Goal: Transaction & Acquisition: Subscribe to service/newsletter

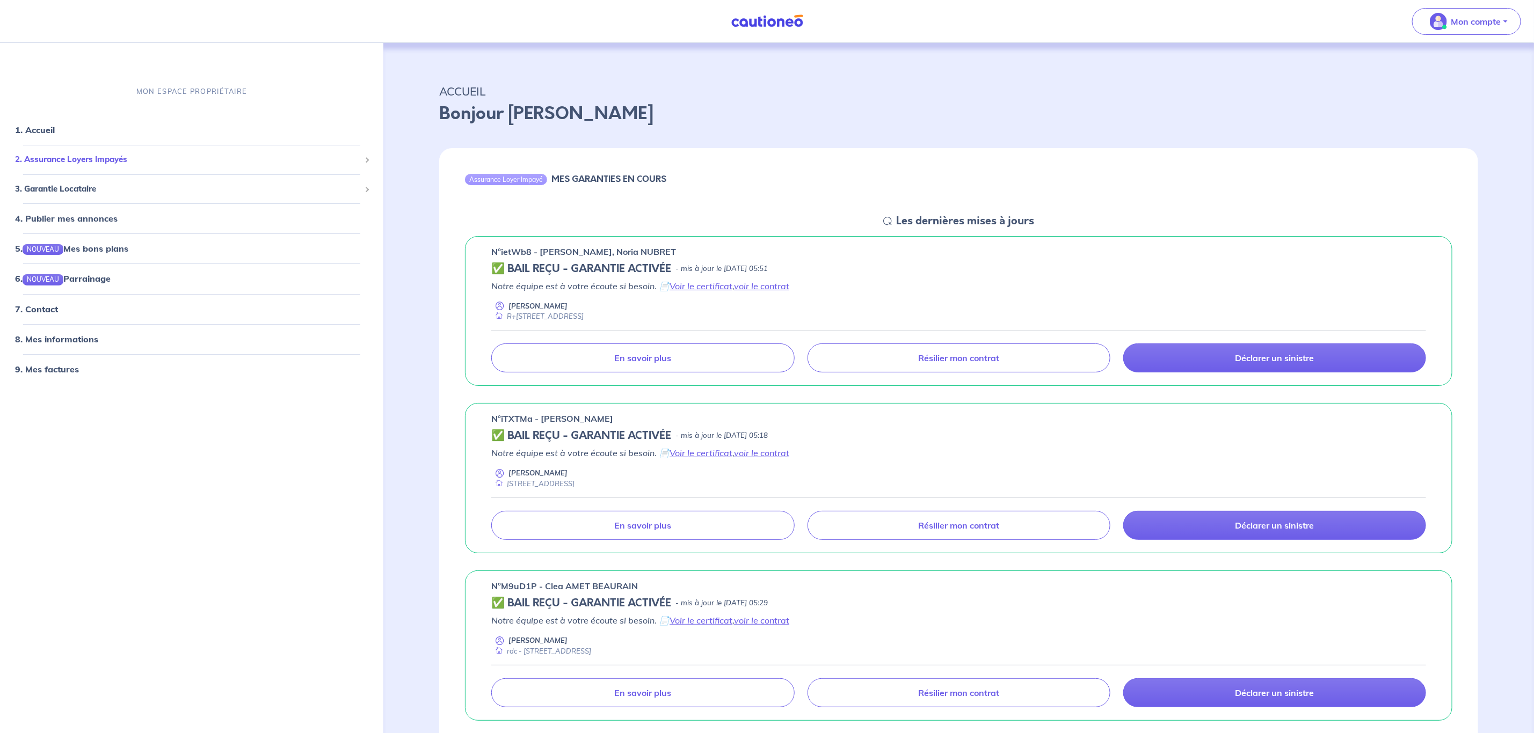
click at [118, 161] on span "2. Assurance Loyers Impayés" at bounding box center [187, 160] width 345 height 12
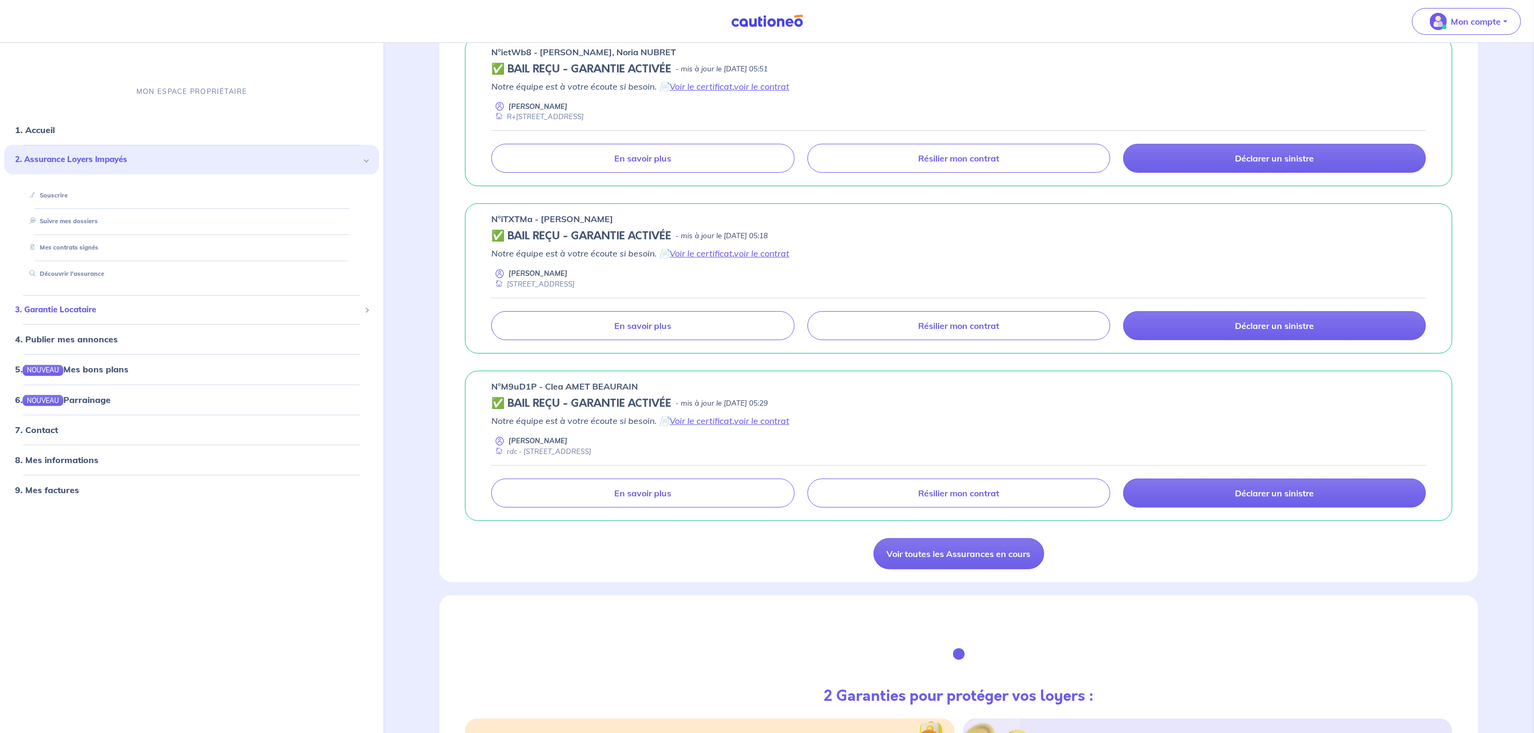
scroll to position [81, 0]
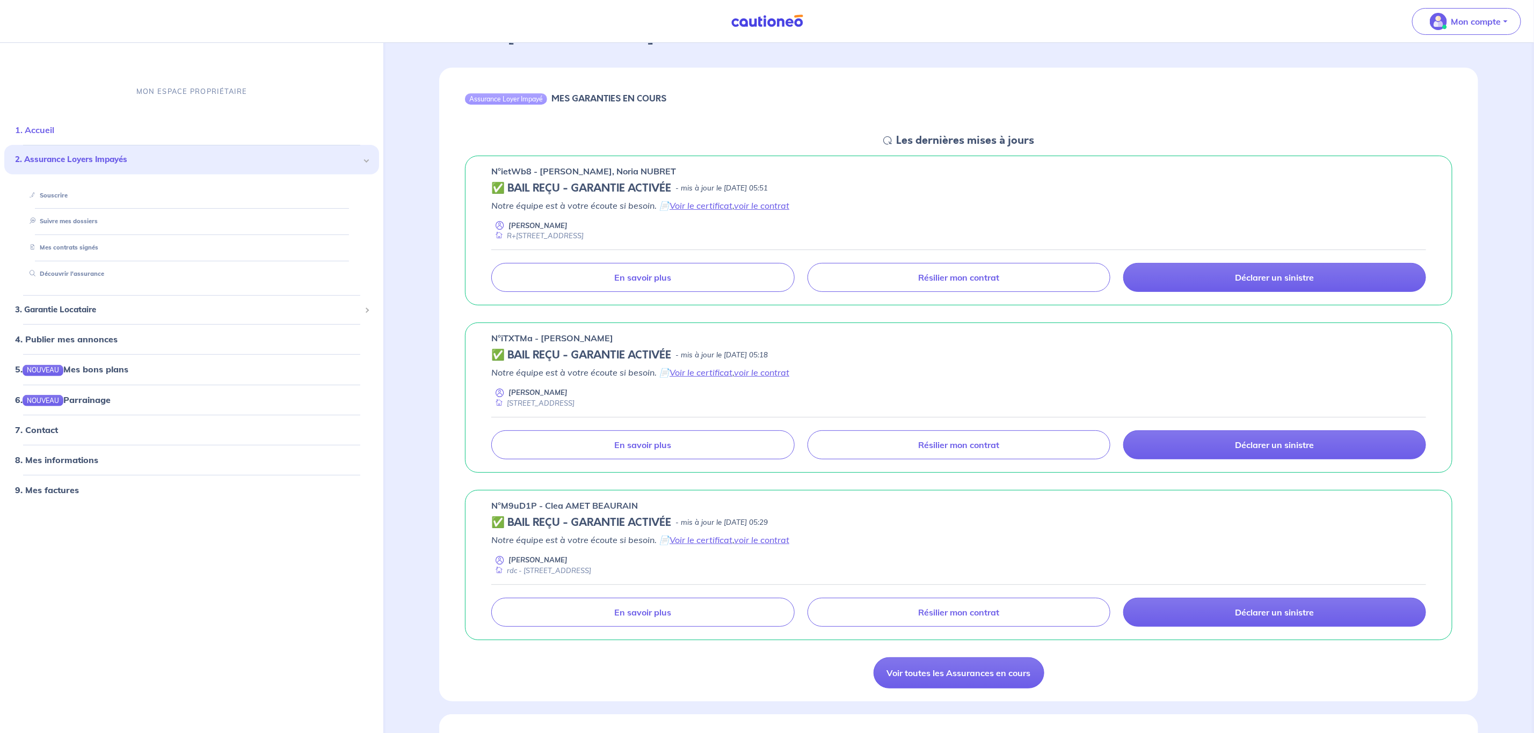
click at [54, 135] on link "1. Accueil" at bounding box center [34, 130] width 39 height 11
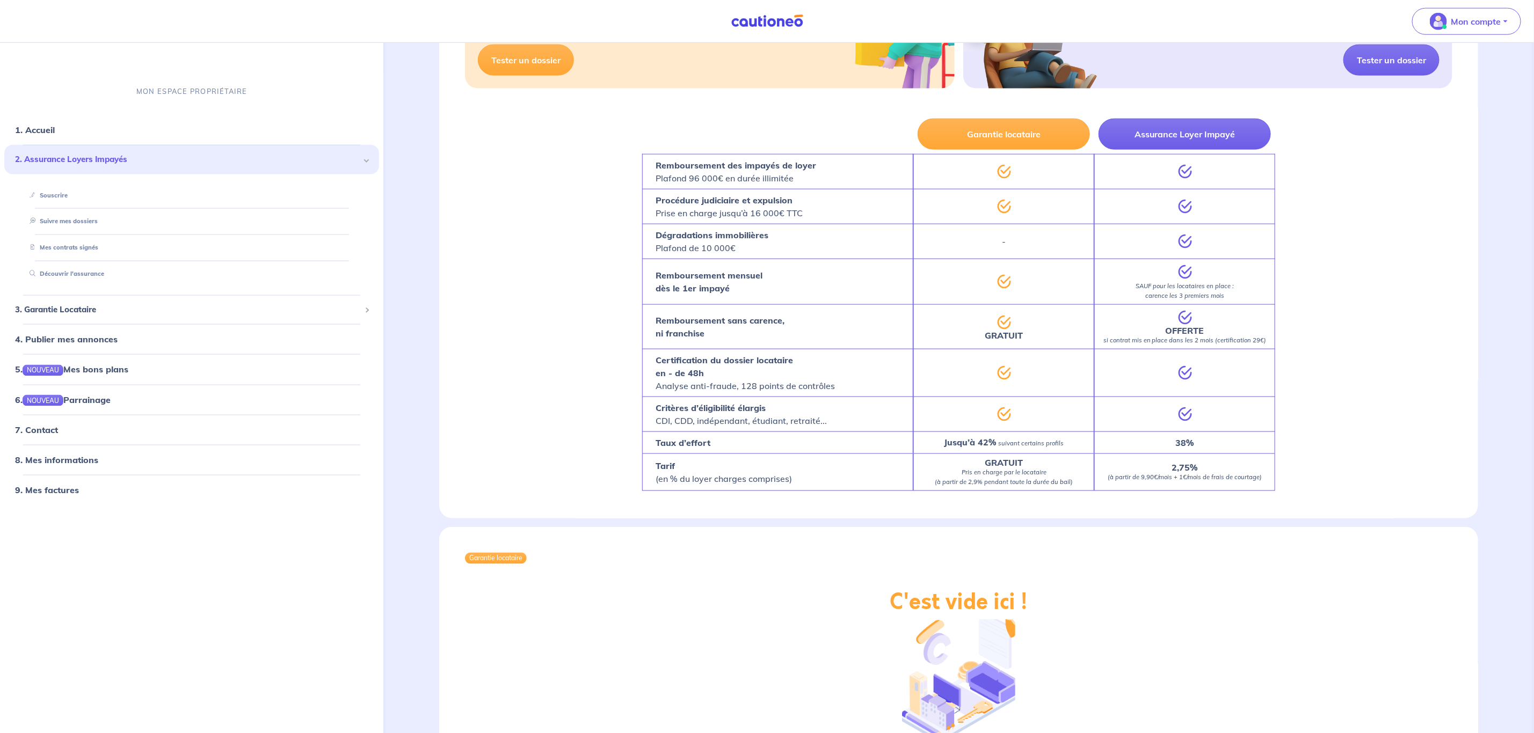
scroll to position [966, 0]
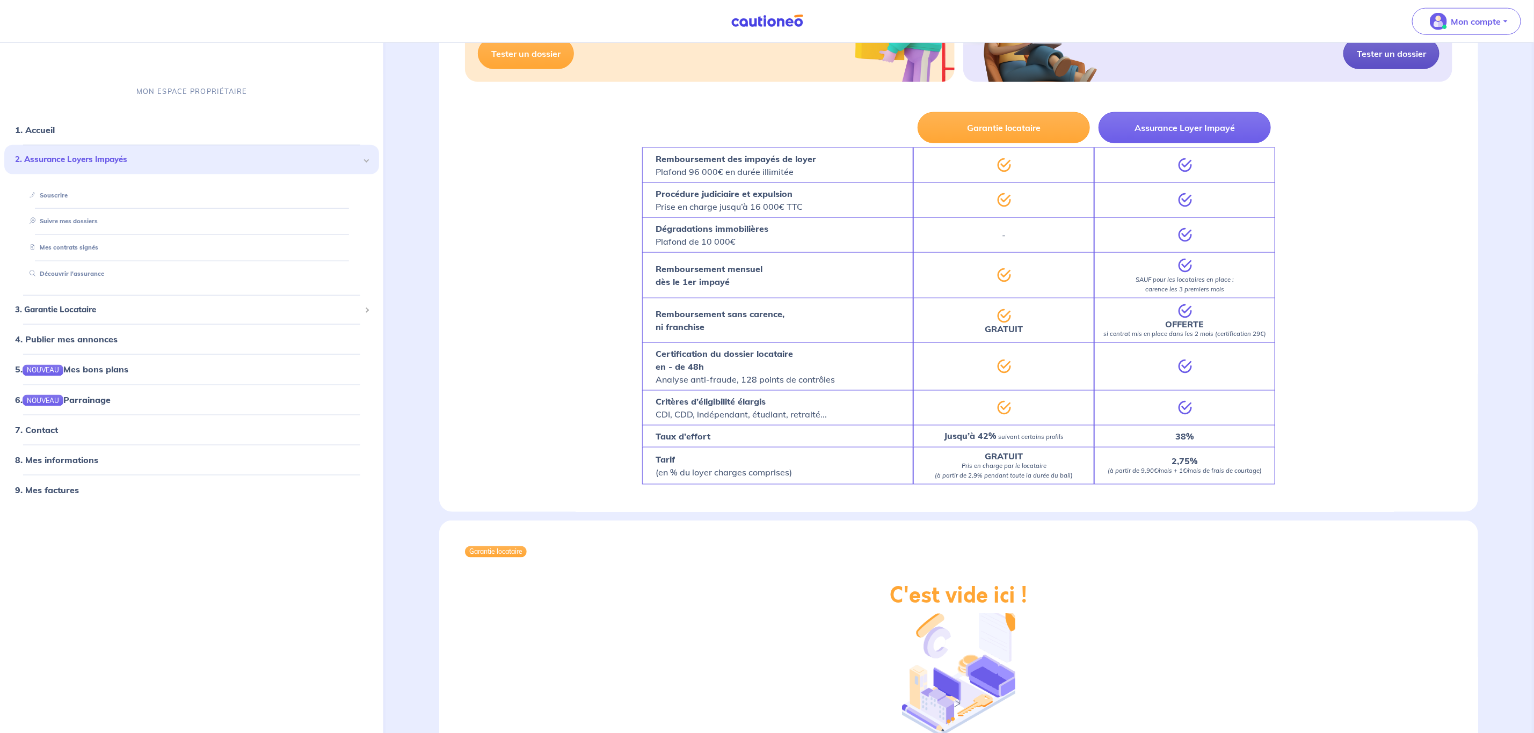
click at [1374, 63] on link "Tester un dossier" at bounding box center [1391, 53] width 96 height 31
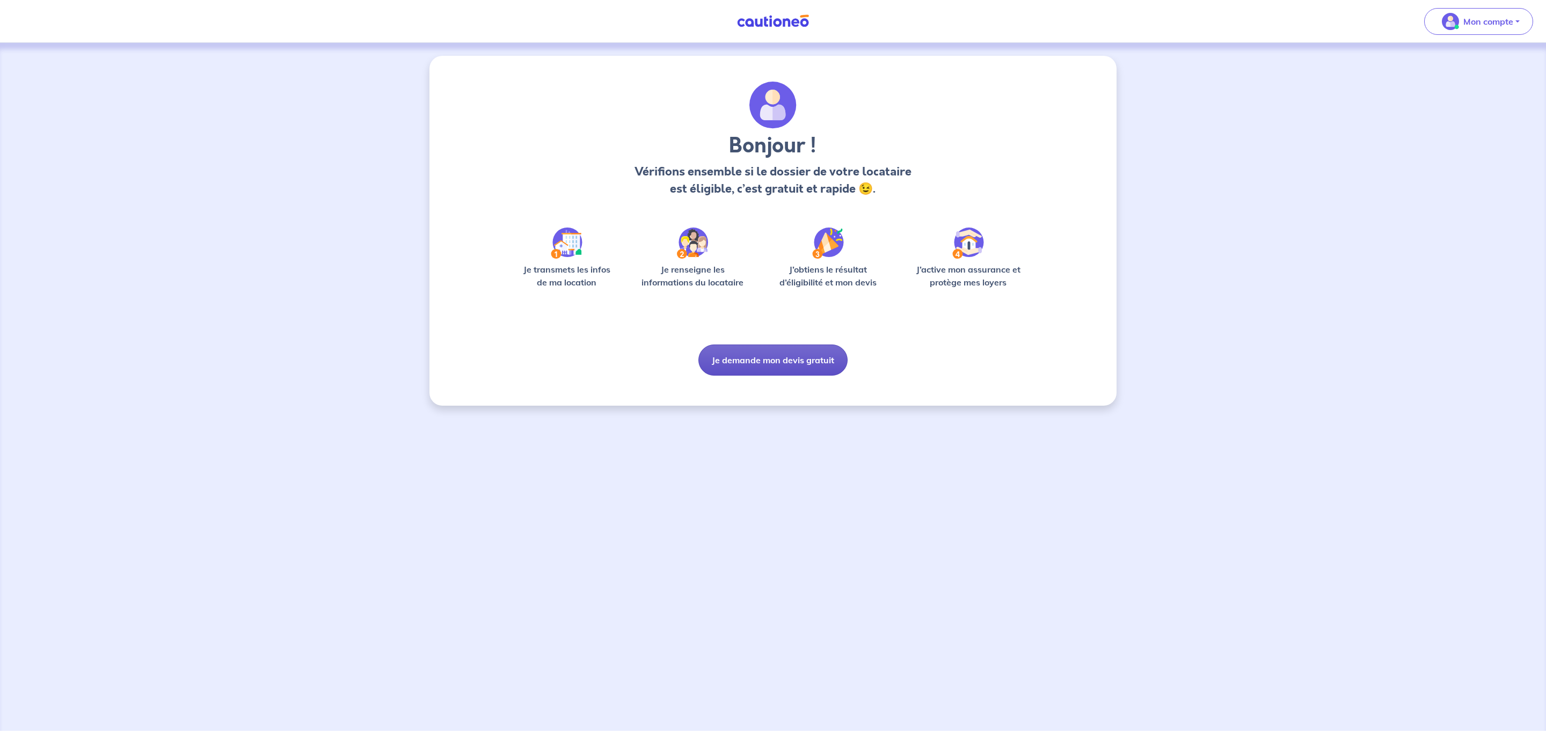
click at [802, 375] on button "Je demande mon devis gratuit" at bounding box center [772, 360] width 149 height 31
